Goal: Use online tool/utility: Utilize a website feature to perform a specific function

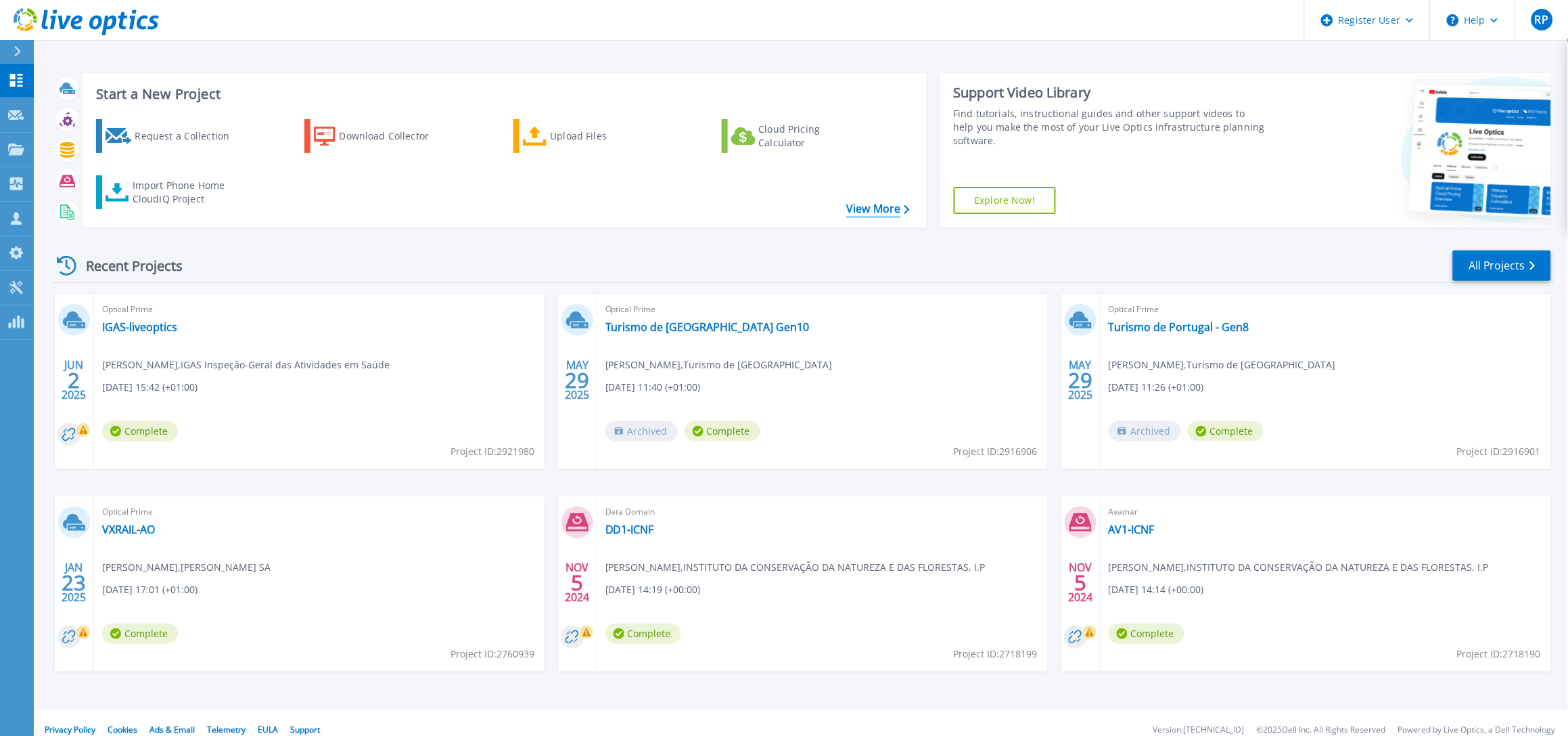
click at [870, 205] on link "View More" at bounding box center [878, 208] width 63 height 13
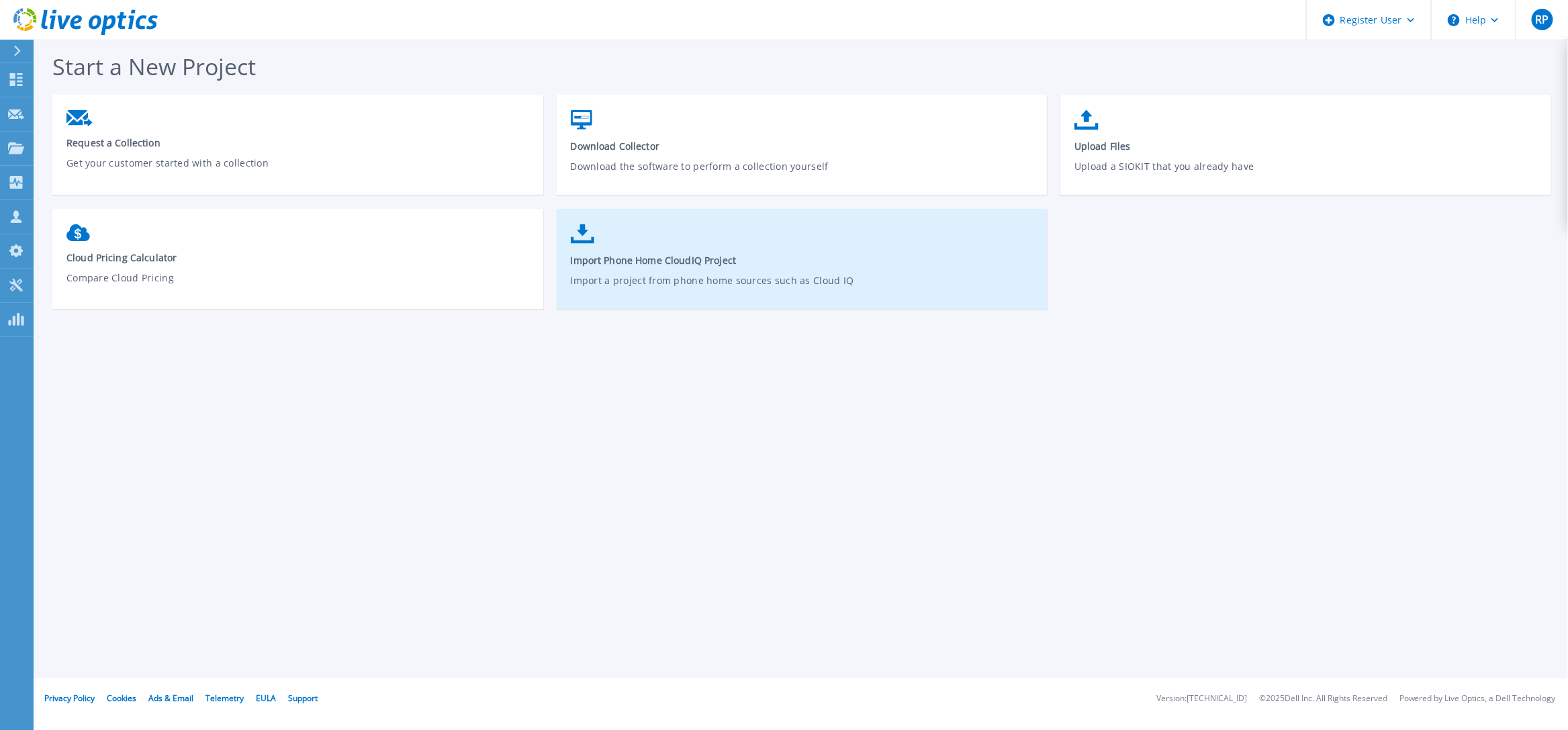
click at [691, 260] on span "Import Phone Home CloudIQ Project" at bounding box center [802, 260] width 463 height 13
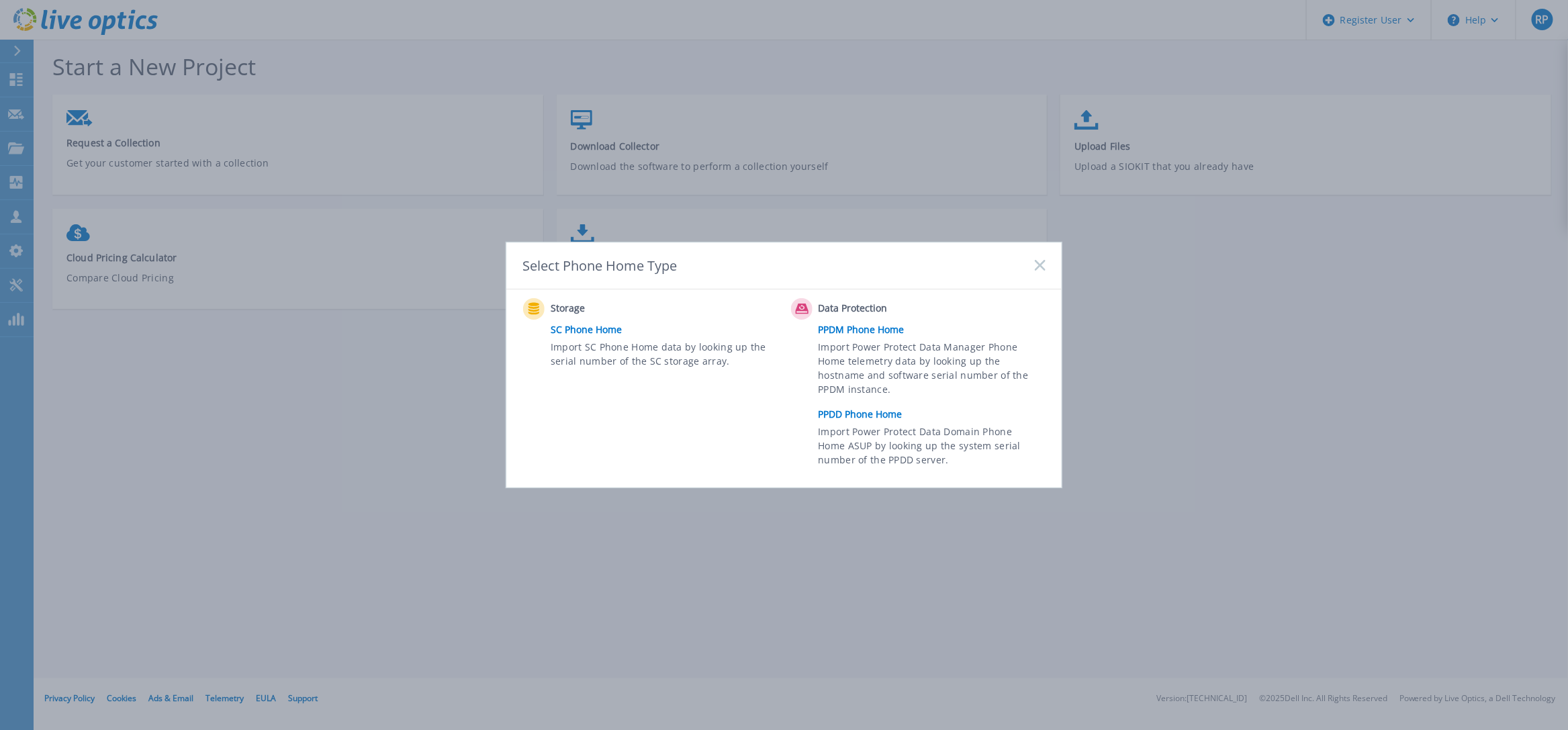
click at [1043, 262] on rect at bounding box center [1039, 265] width 11 height 11
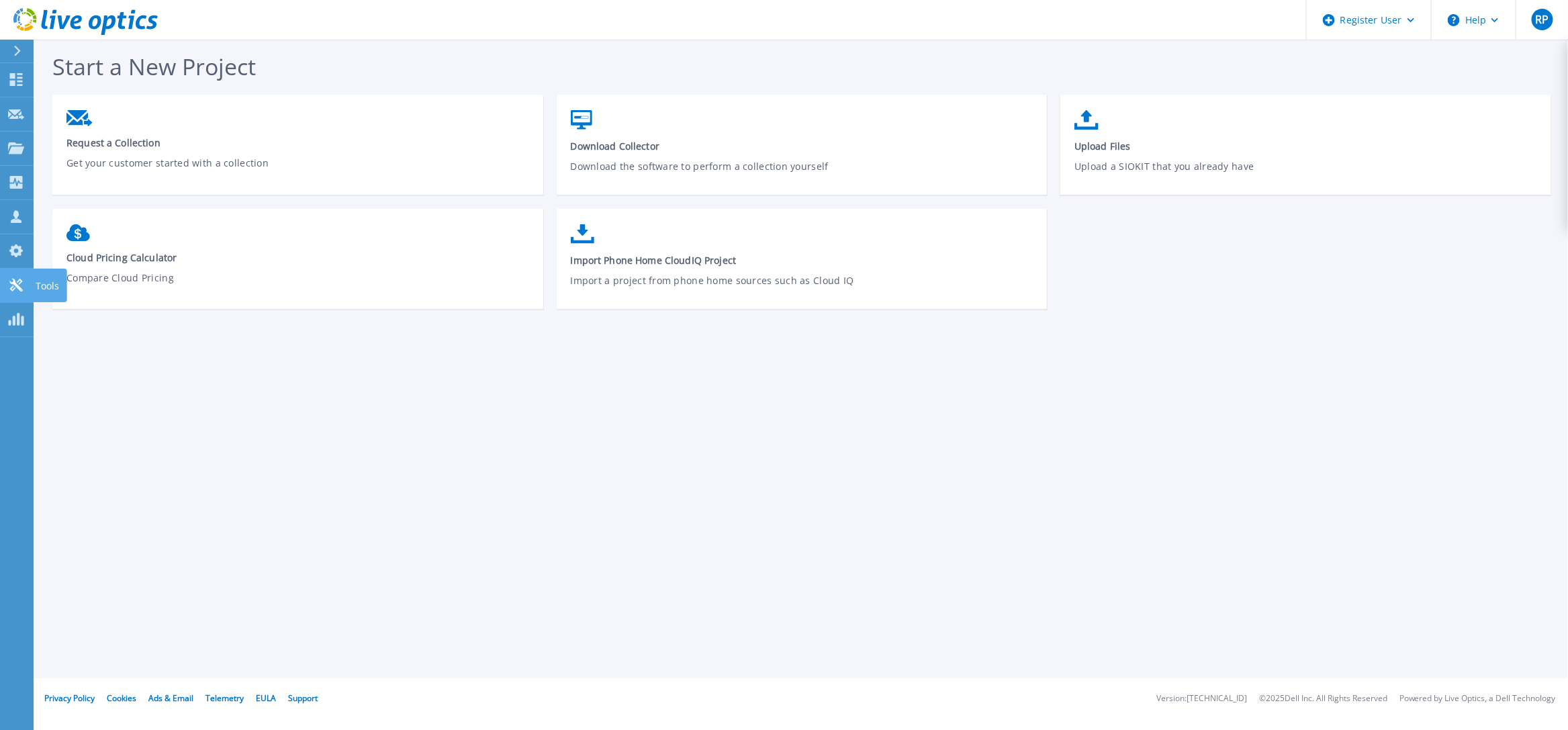
click at [16, 287] on icon at bounding box center [16, 285] width 16 height 13
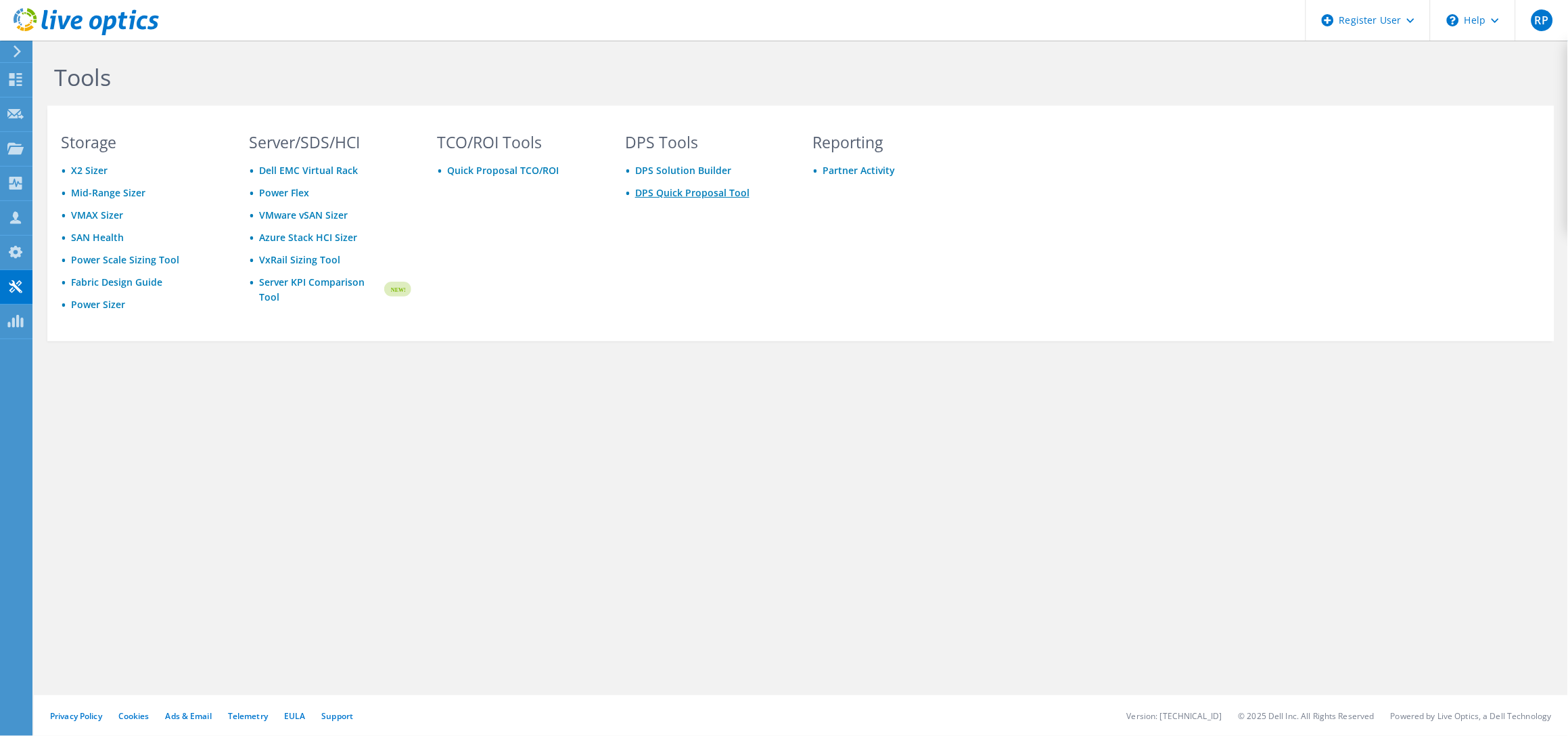
click at [712, 189] on link "DPS Quick Proposal Tool" at bounding box center [692, 192] width 115 height 13
